Goal: Information Seeking & Learning: Learn about a topic

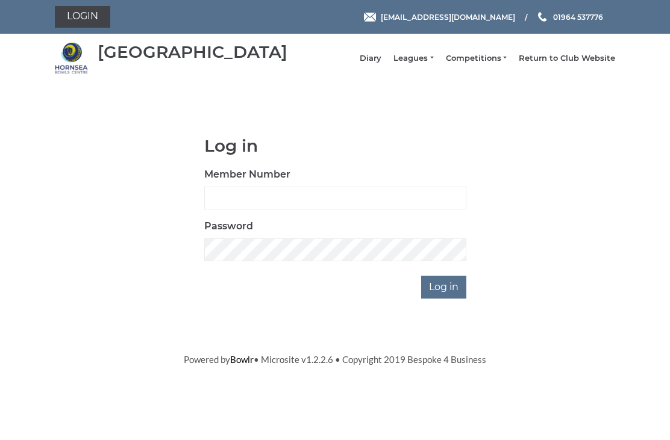
click at [432, 52] on li "Leagues Club leagues - Winter 2025-6 Club leagues - Summer 2025 Club leagues - …" at bounding box center [407, 58] width 52 height 23
click at [429, 64] on link "Leagues" at bounding box center [413, 58] width 40 height 11
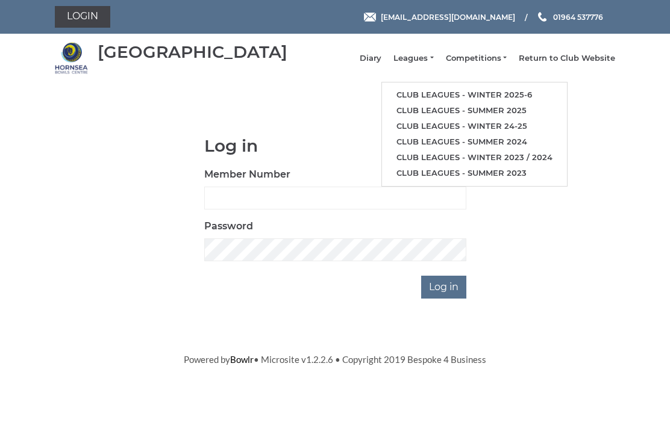
click at [464, 87] on ul "Club leagues - Winter 2025-6 Club leagues - Summer 2025 Club leagues - Winter 2…" at bounding box center [474, 134] width 186 height 104
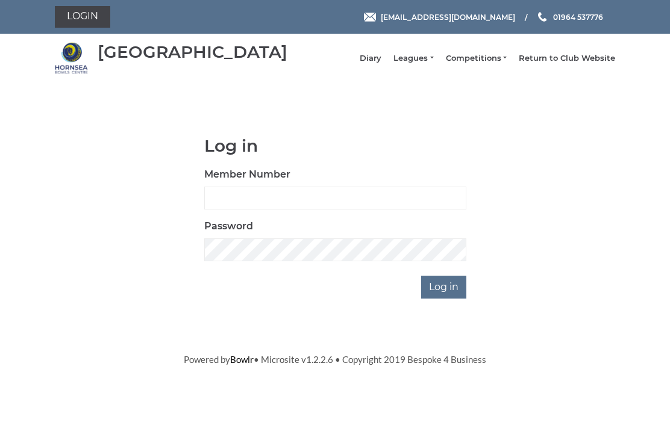
click at [430, 60] on link "Leagues" at bounding box center [413, 58] width 40 height 11
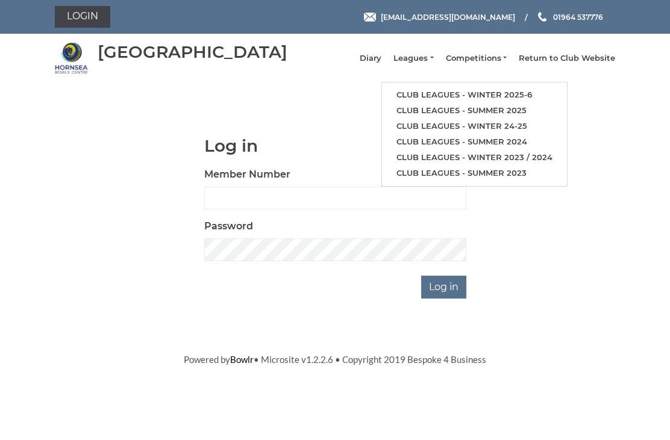
click at [453, 98] on link "Club leagues - Winter 2025-6" at bounding box center [474, 95] width 185 height 16
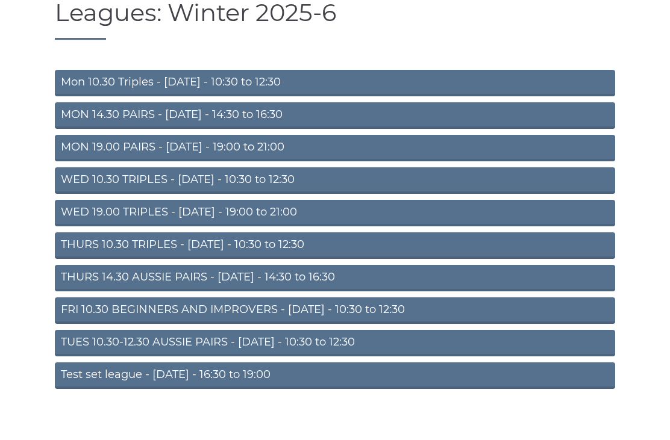
scroll to position [61, 0]
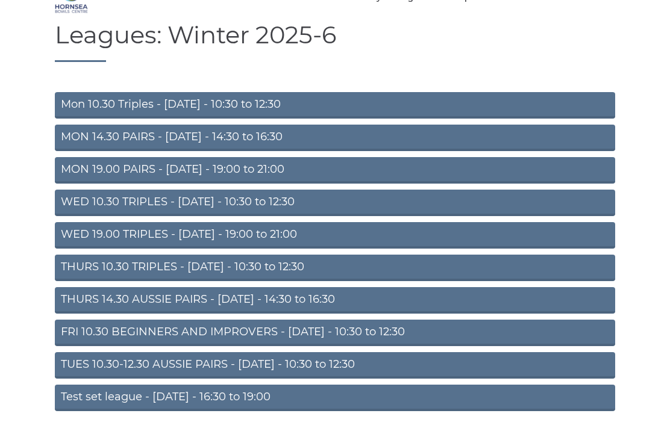
click at [241, 372] on link "TUES 10.30-12.30 AUSSIE PAIRS - [DATE] - 10:30 to 12:30" at bounding box center [335, 365] width 560 height 26
